Goal: Task Accomplishment & Management: Manage account settings

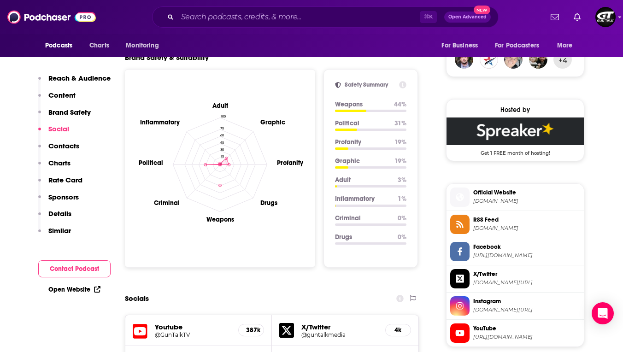
scroll to position [727, 0]
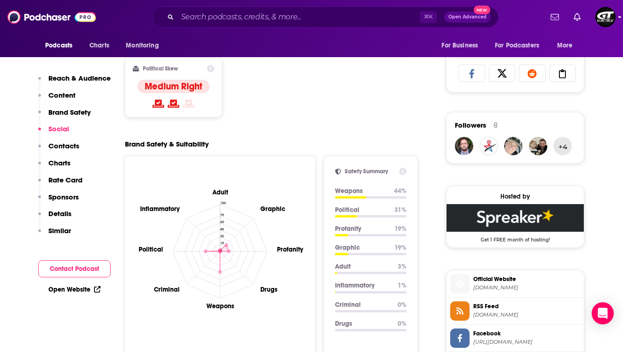
click at [607, 18] on img "Logged in as GTMedia" at bounding box center [605, 17] width 20 height 20
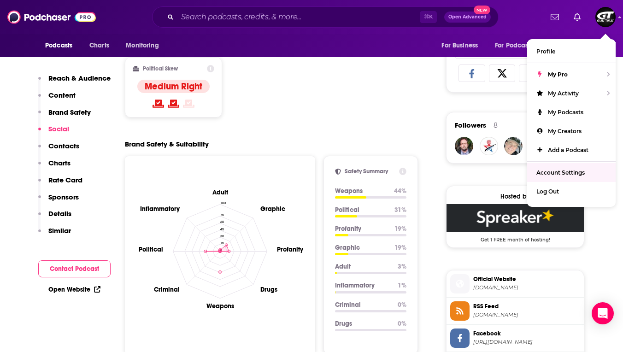
click at [550, 175] on span "Account Settings" at bounding box center [560, 172] width 48 height 7
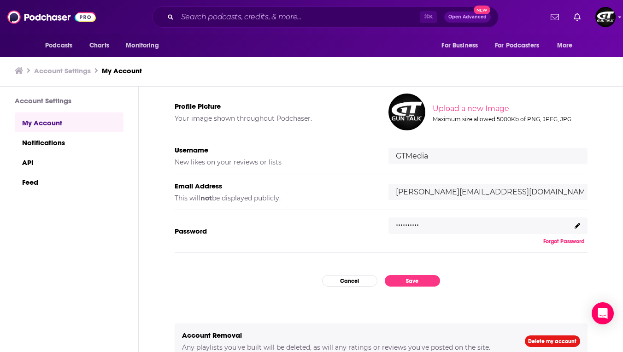
scroll to position [71, 0]
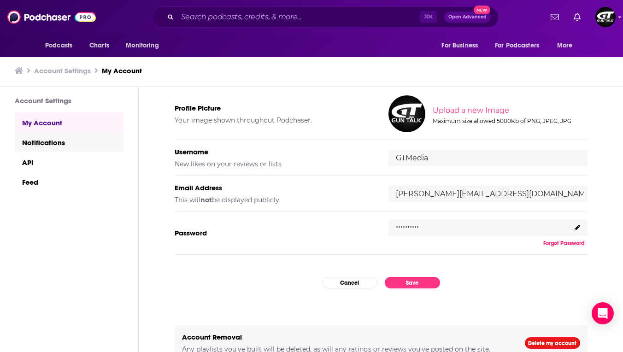
click at [58, 142] on link "Notifications" at bounding box center [69, 142] width 109 height 20
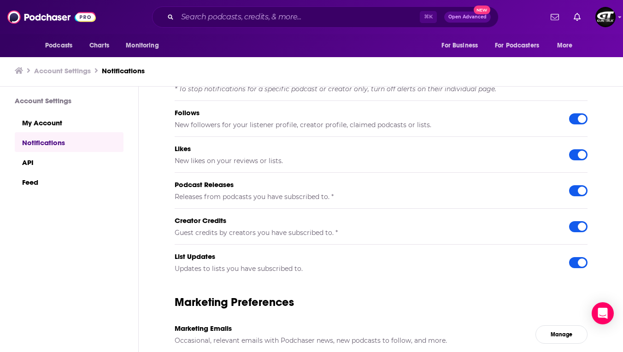
scroll to position [82, 0]
click at [34, 184] on link "Feed" at bounding box center [69, 182] width 109 height 20
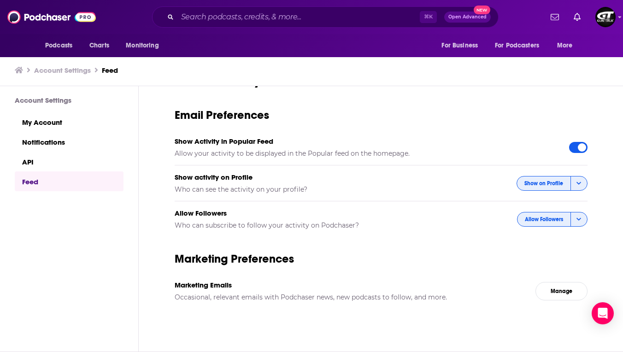
scroll to position [0, 0]
